Goal: Find specific page/section

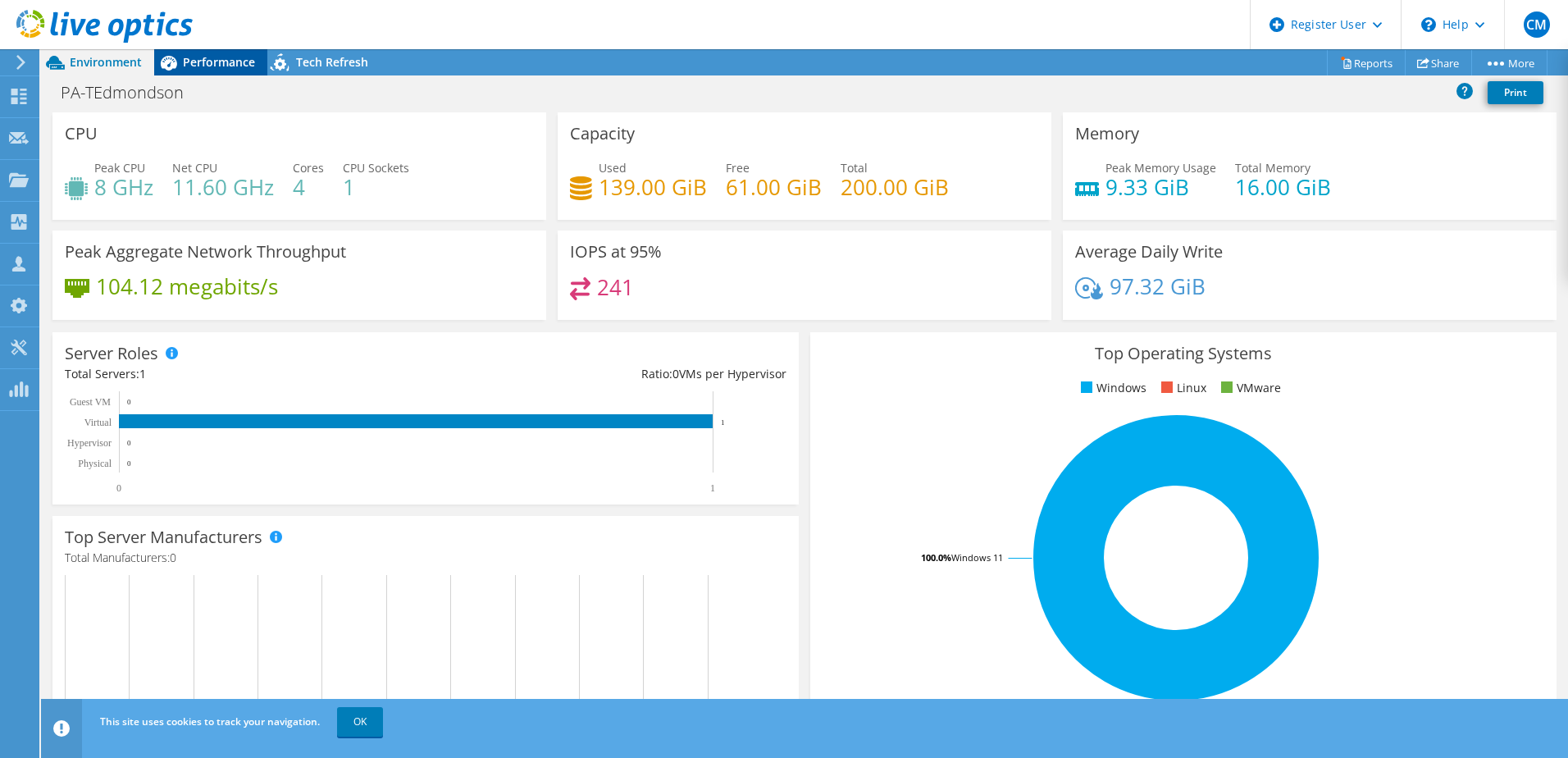
click at [214, 68] on span "Performance" at bounding box center [218, 62] width 72 height 16
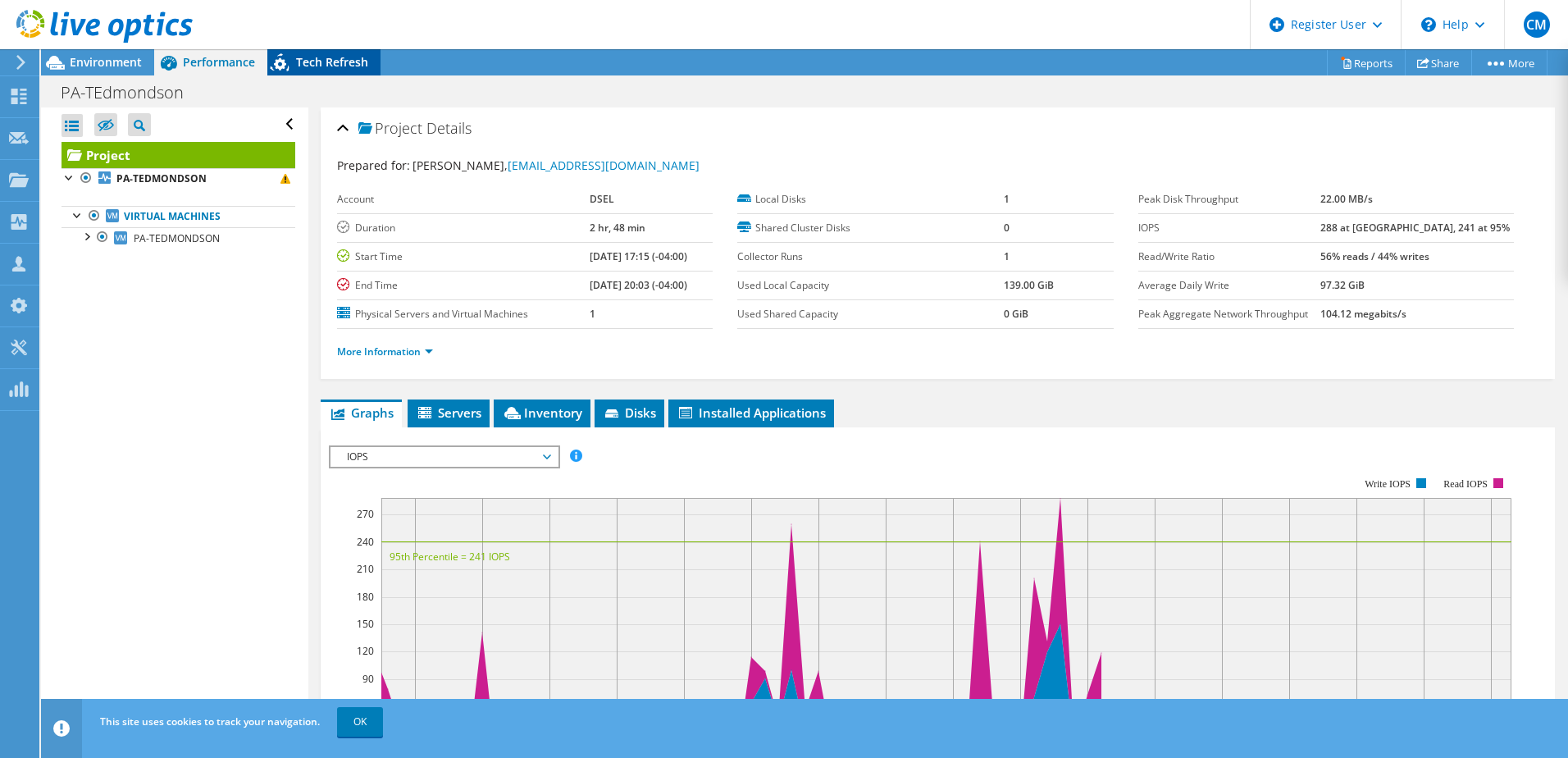
click at [337, 62] on span "Tech Refresh" at bounding box center [332, 62] width 72 height 16
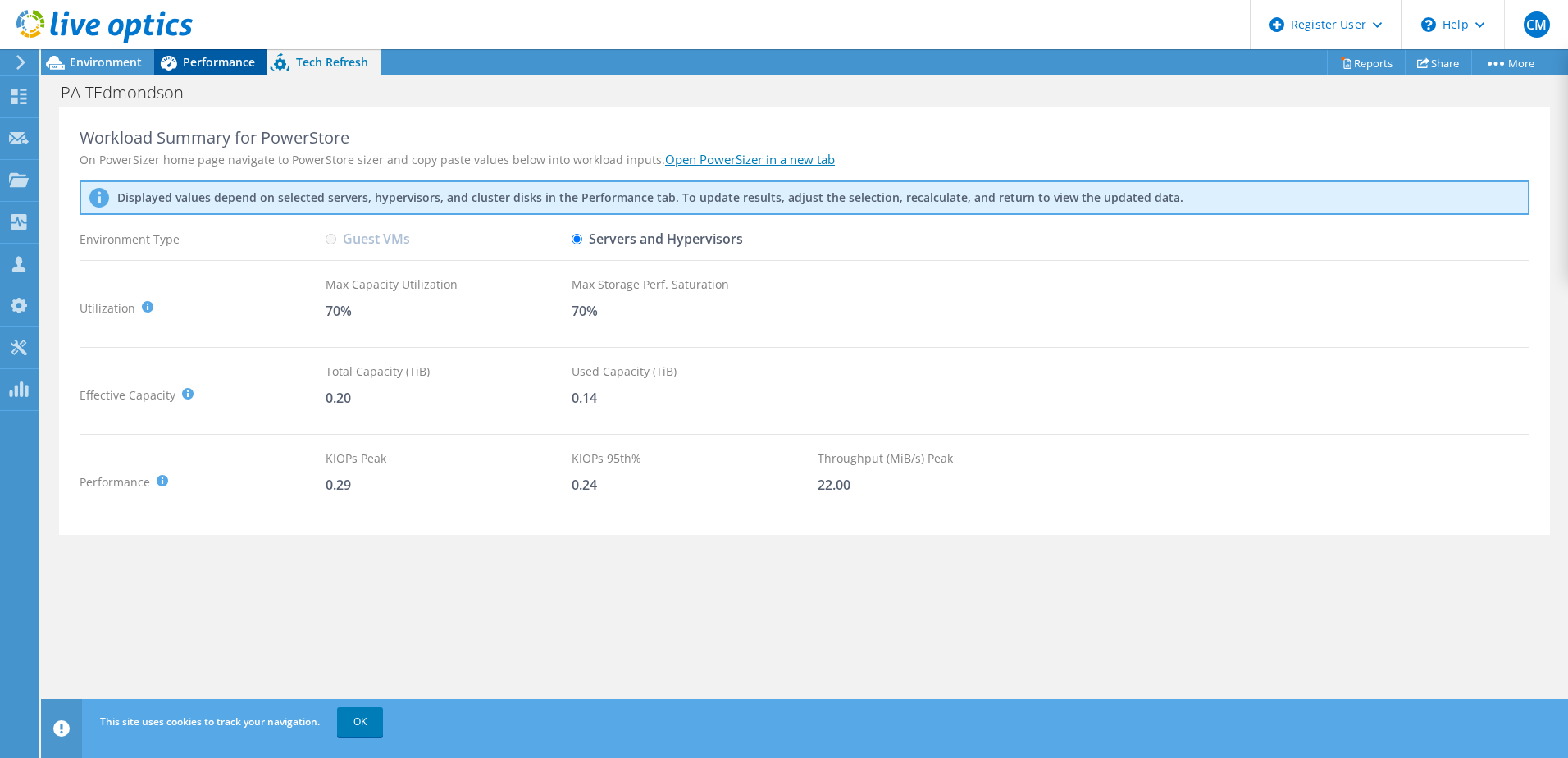
click at [265, 61] on div "Performance" at bounding box center [210, 61] width 113 height 26
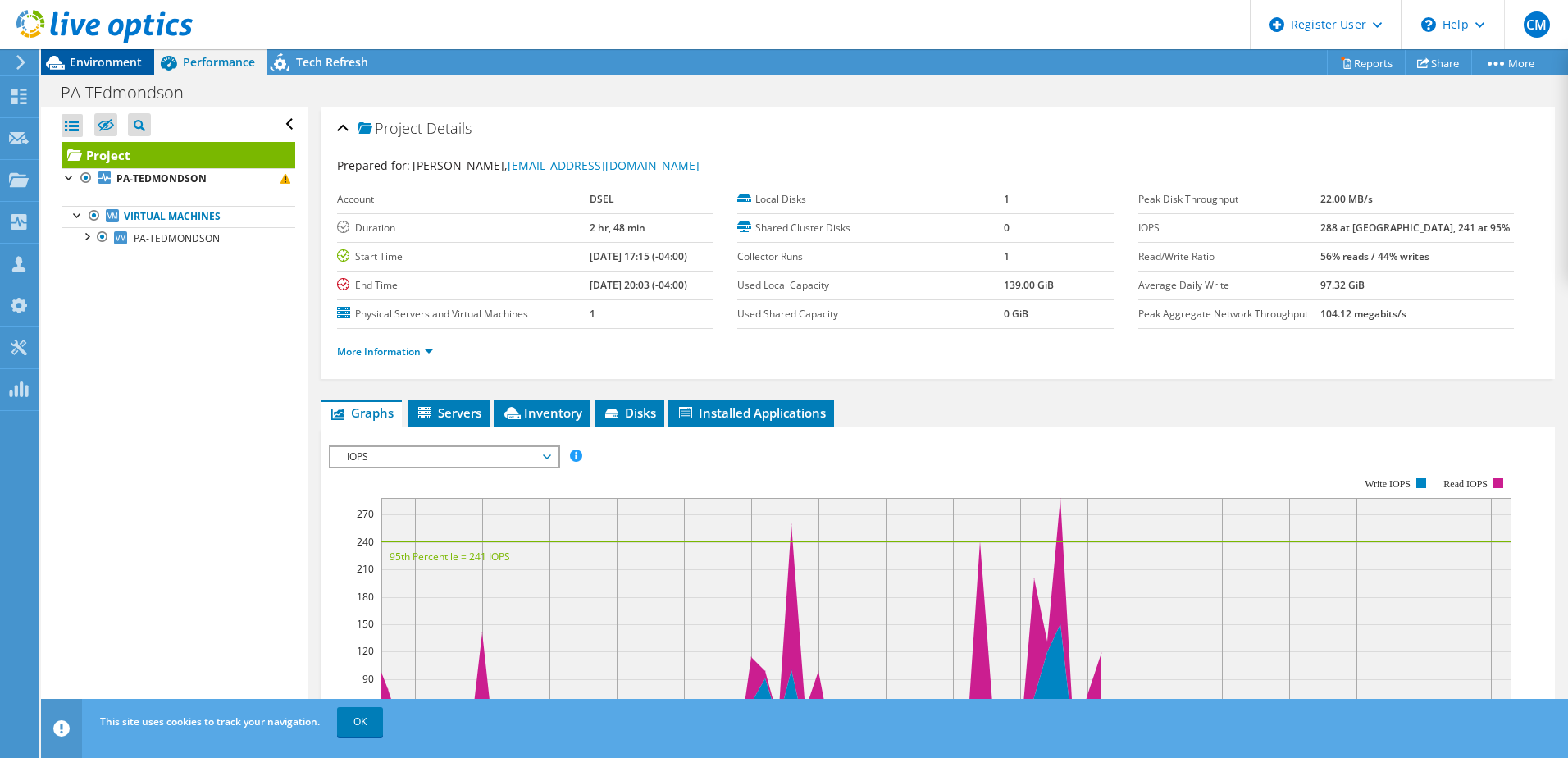
click at [120, 61] on span "Environment" at bounding box center [105, 62] width 72 height 16
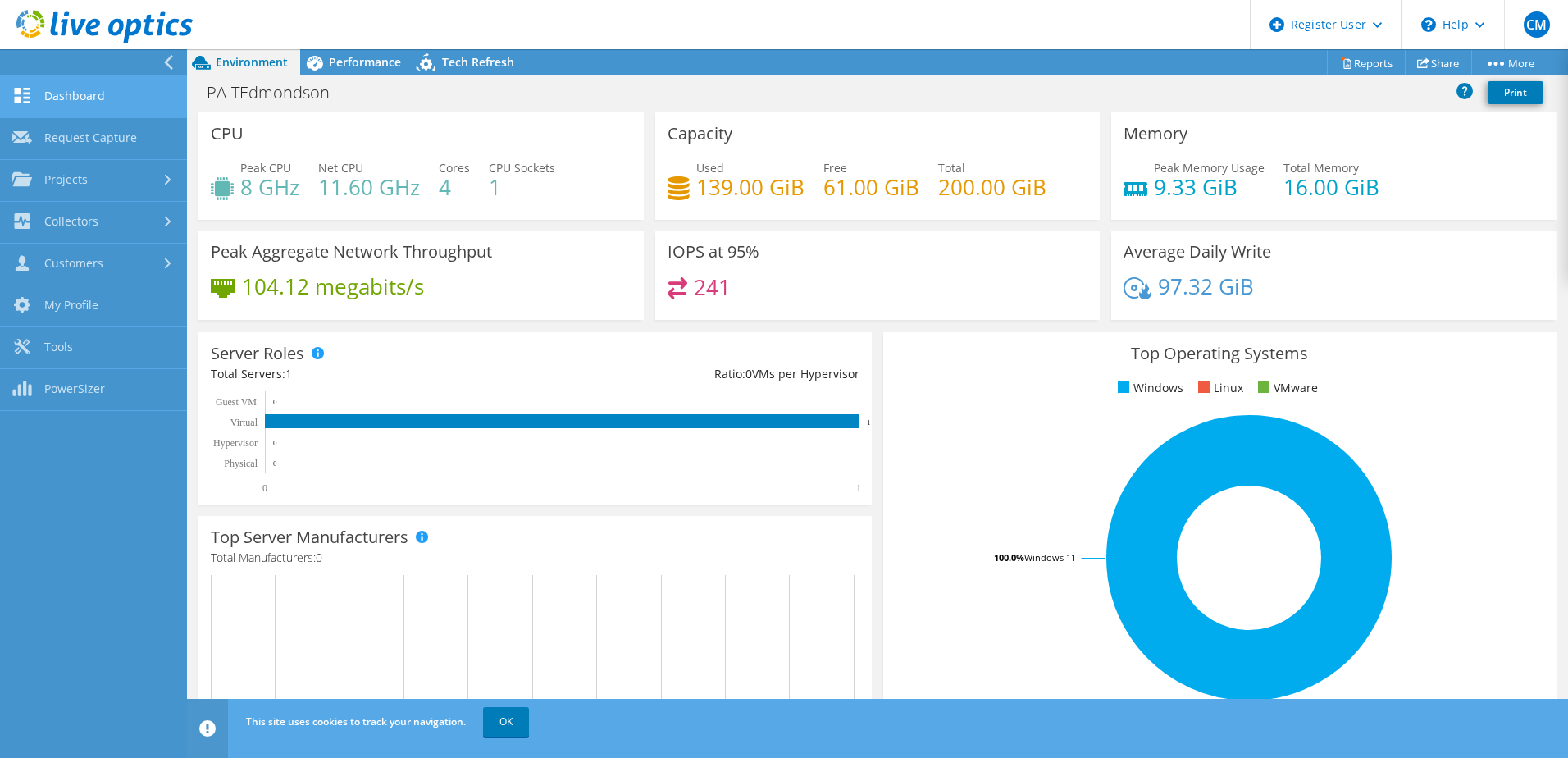
click at [38, 89] on link "Dashboard" at bounding box center [93, 97] width 187 height 42
